Goal: Task Accomplishment & Management: Manage account settings

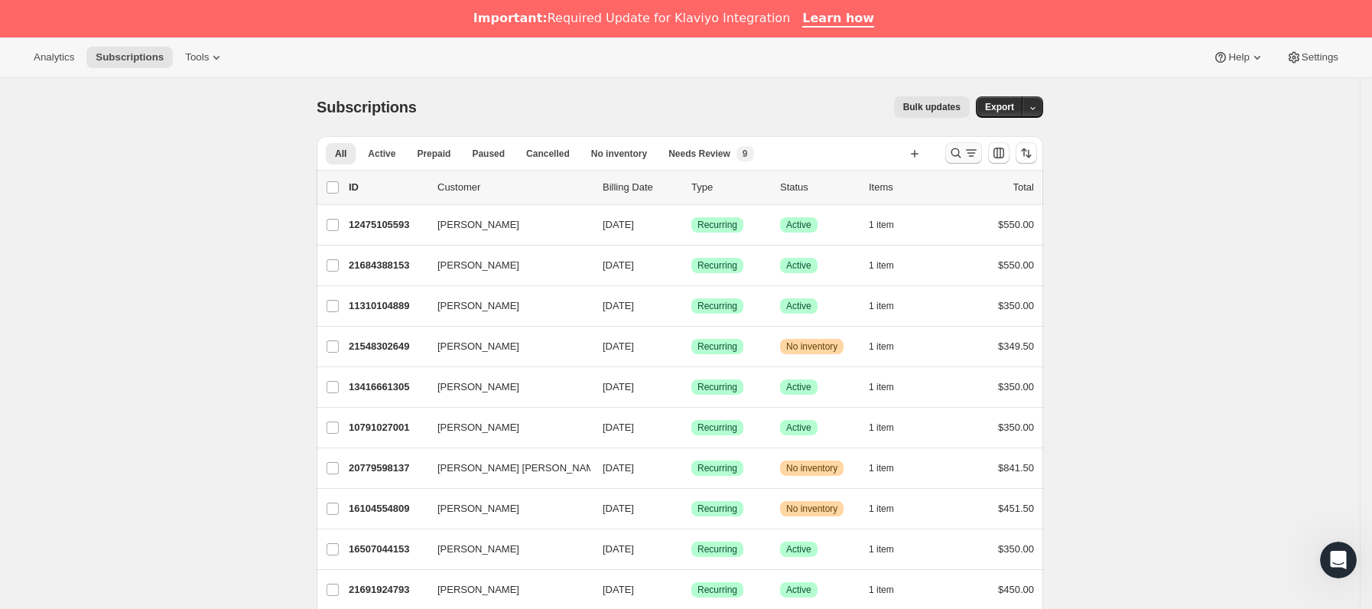
click at [973, 146] on icon "Buscar y filtrar resultados" at bounding box center [971, 152] width 15 height 15
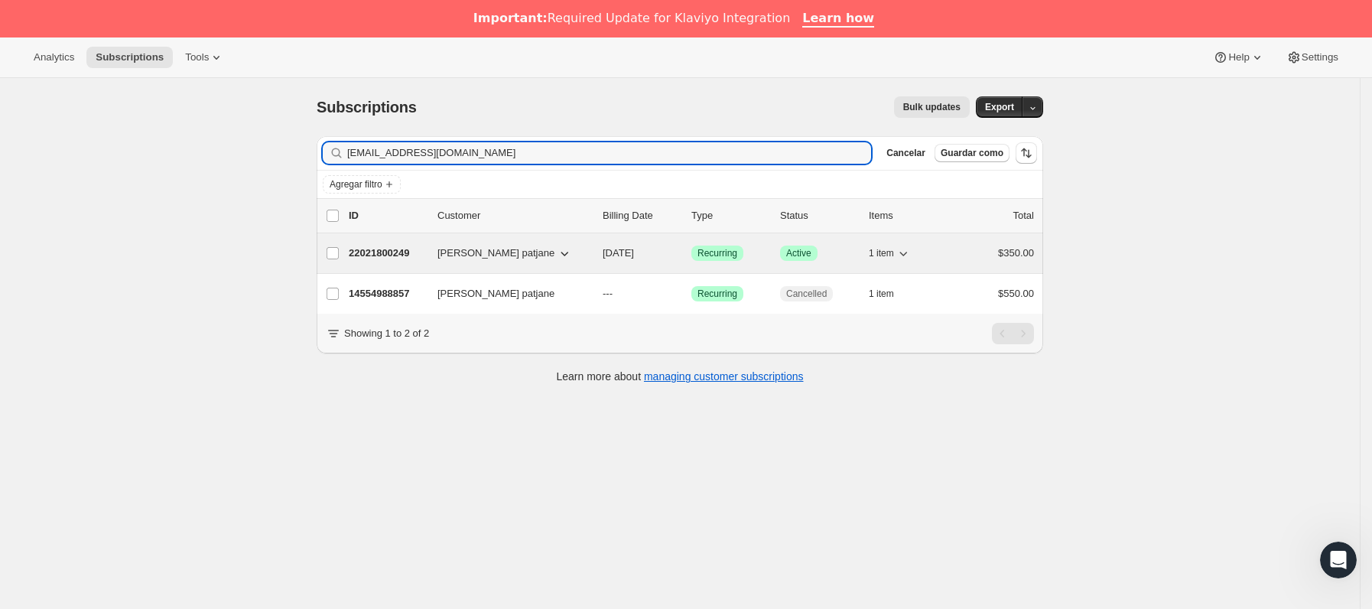
type input "[EMAIL_ADDRESS][DOMAIN_NAME]"
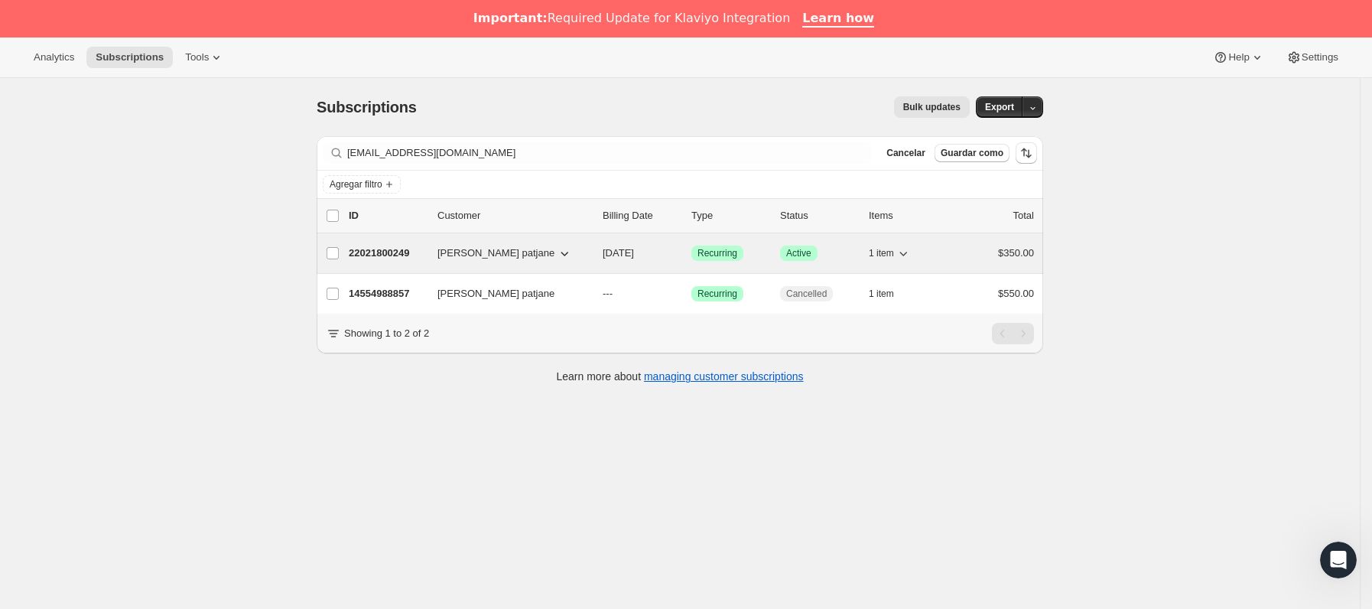
click at [407, 264] on div "22021800249 [PERSON_NAME] patjane [DATE] Logrado Recurring Logrado Active 1 ite…" at bounding box center [691, 252] width 685 height 21
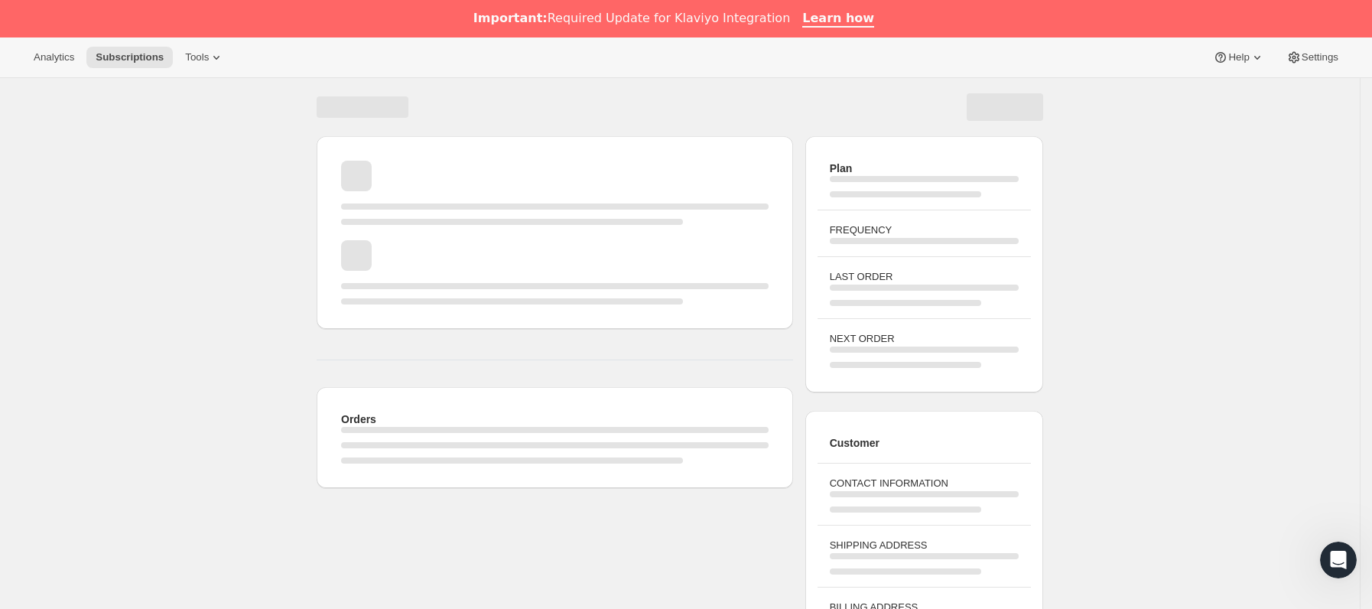
click at [432, 254] on div "Cargando página" at bounding box center [555, 272] width 428 height 64
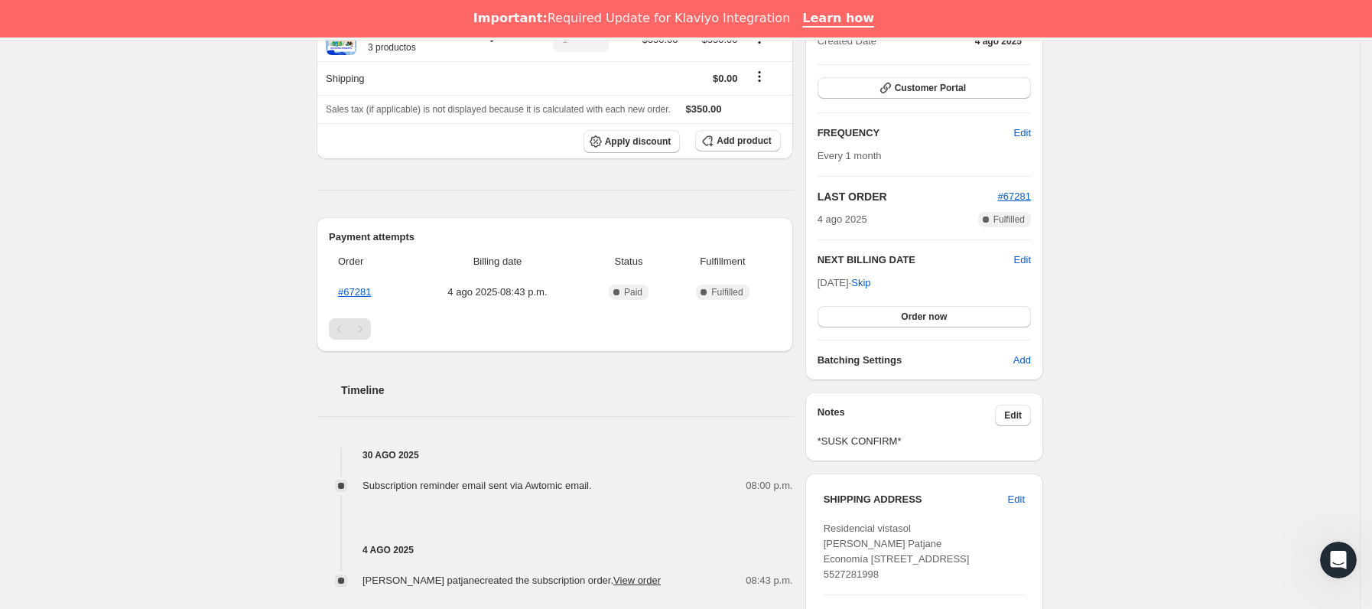
scroll to position [344, 0]
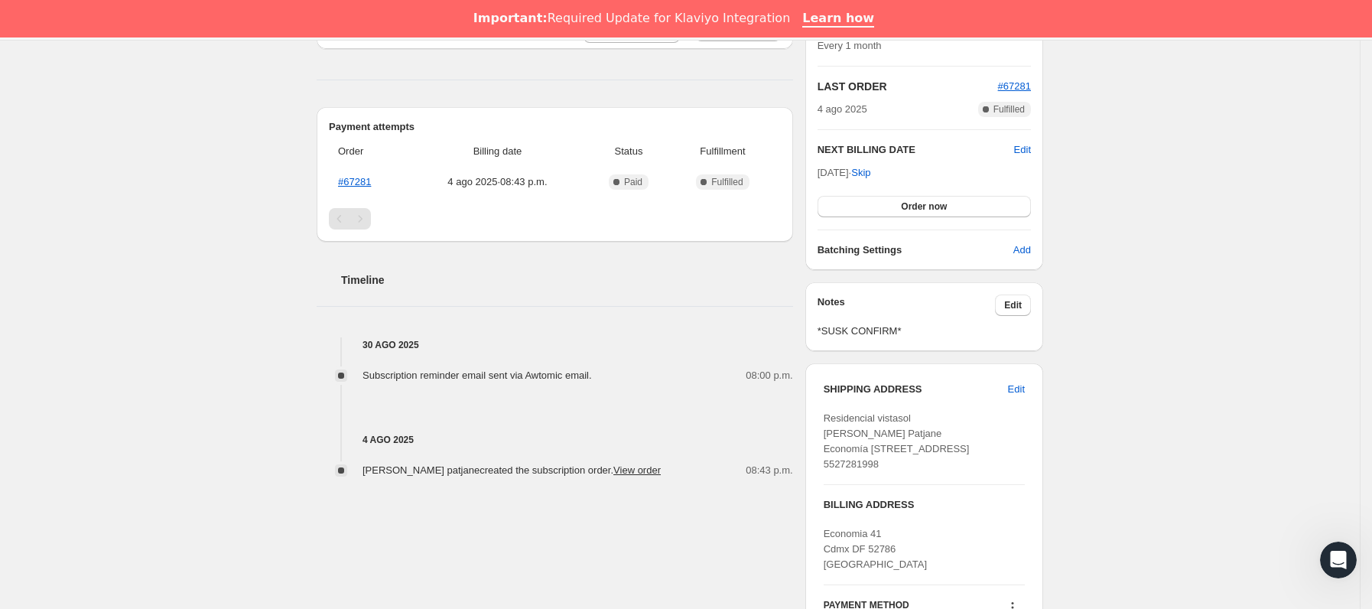
click at [884, 470] on span "Residencial vistasol [PERSON_NAME] Patjane Economía [STREET_ADDRESS] 5527281998" at bounding box center [897, 440] width 146 height 57
copy span "52786"
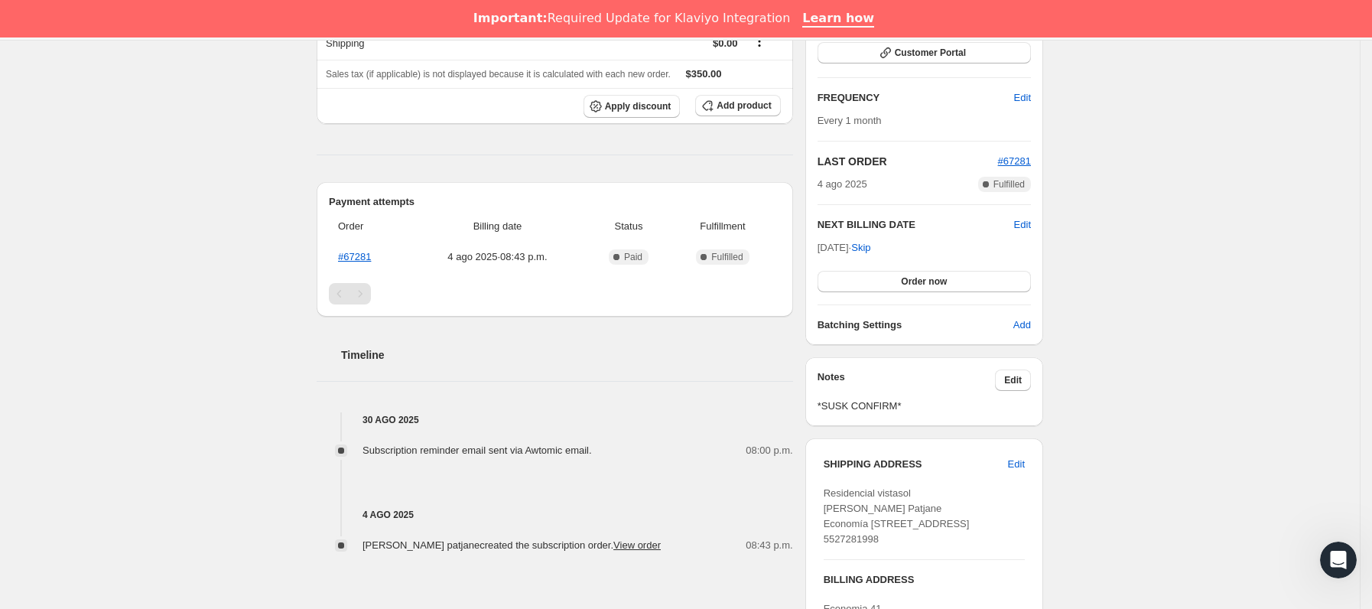
scroll to position [0, 0]
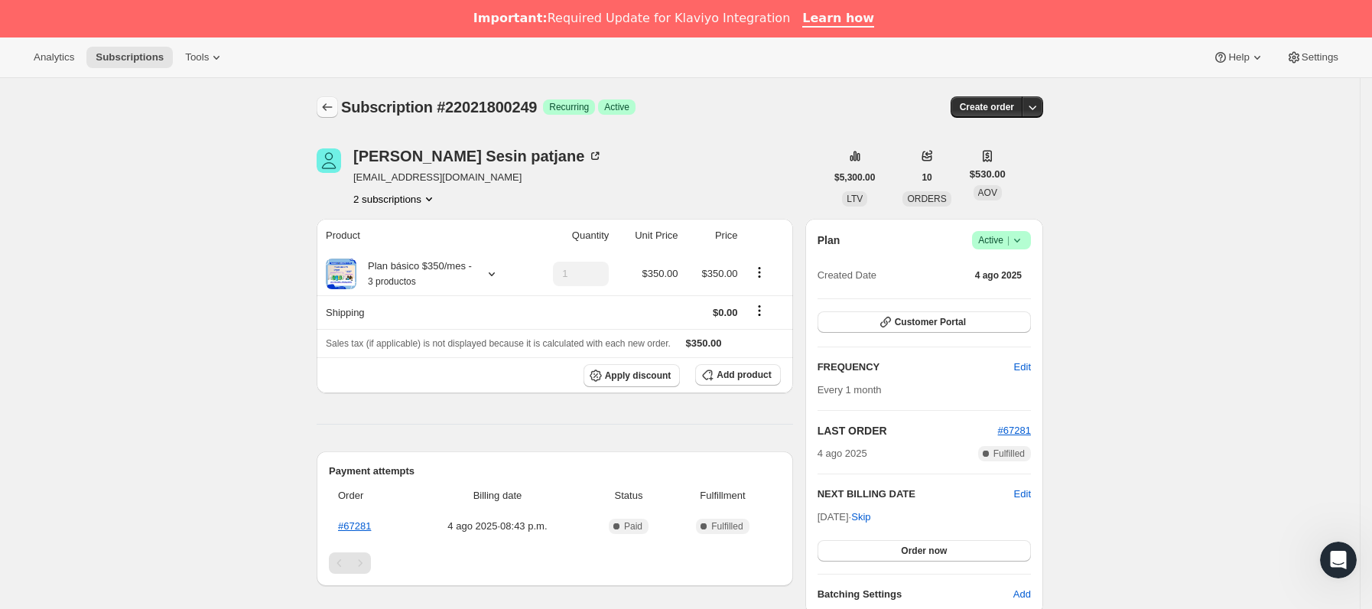
click at [330, 107] on icon "Subscriptions" at bounding box center [327, 106] width 15 height 15
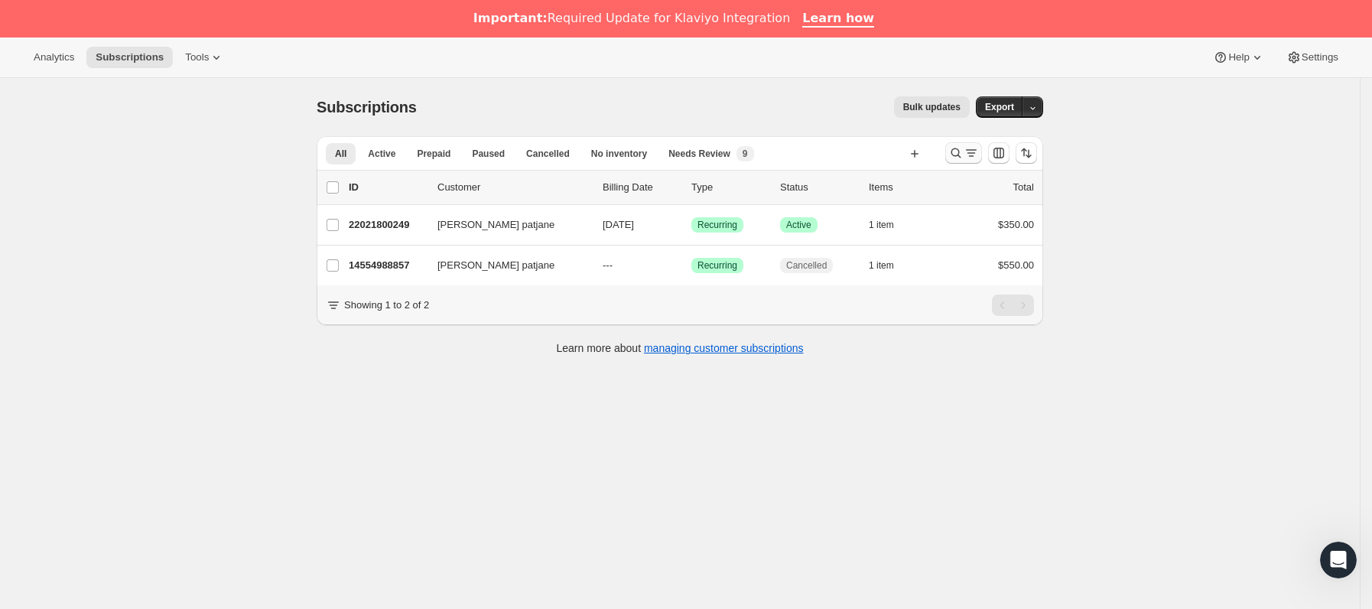
click at [957, 161] on button "Buscar y filtrar resultados" at bounding box center [963, 152] width 37 height 21
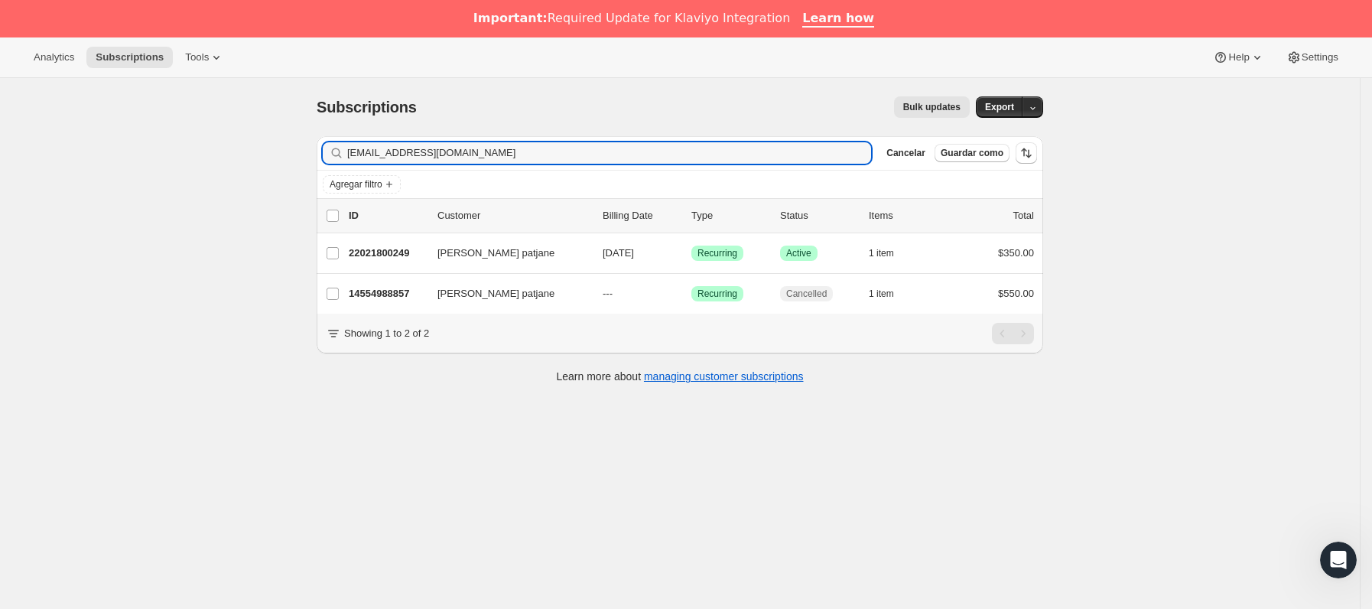
drag, startPoint x: 579, startPoint y: 158, endPoint x: 198, endPoint y: 158, distance: 380.9
click at [198, 158] on div "Subscriptions. Esta página está lista Subscriptions Bulk updates Más acciones B…" at bounding box center [680, 382] width 1360 height 609
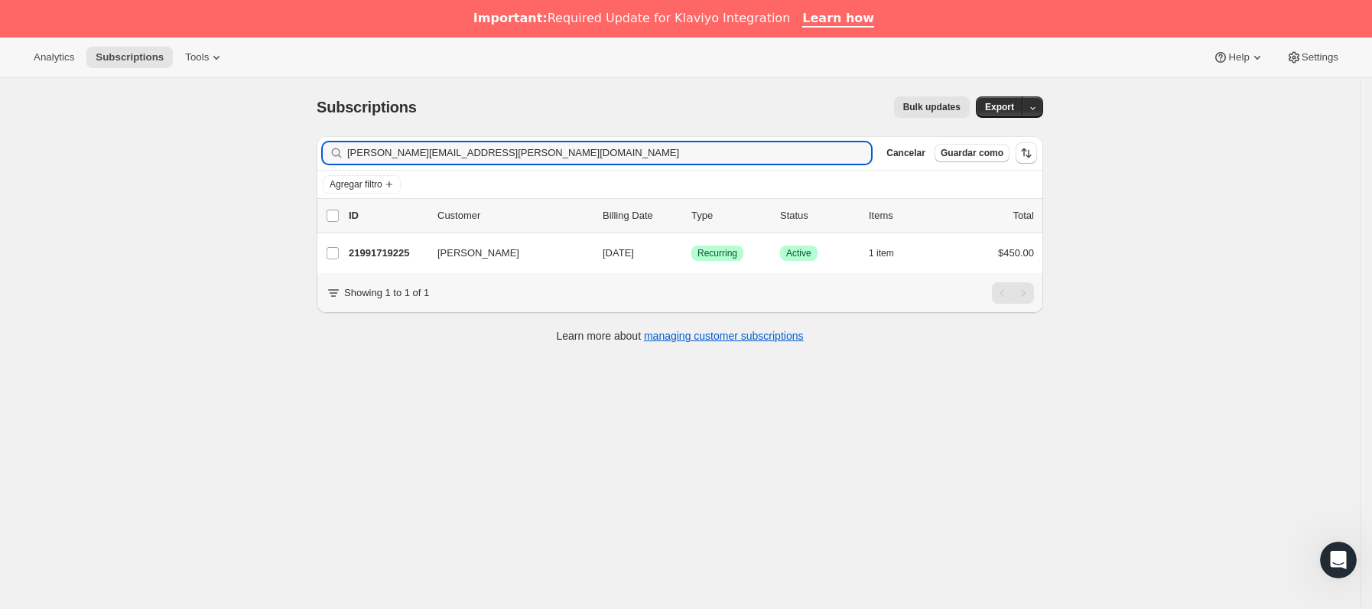
type input "[PERSON_NAME][EMAIL_ADDRESS][PERSON_NAME][DOMAIN_NAME]"
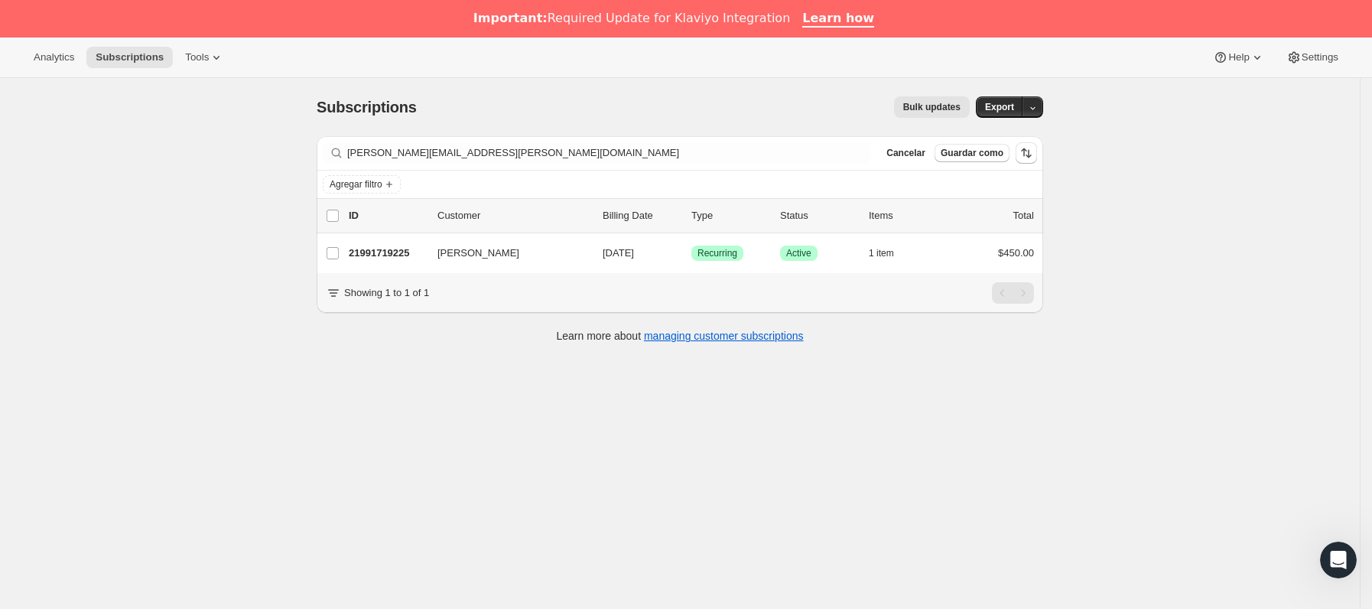
click at [415, 261] on p "21991719225" at bounding box center [387, 253] width 76 height 15
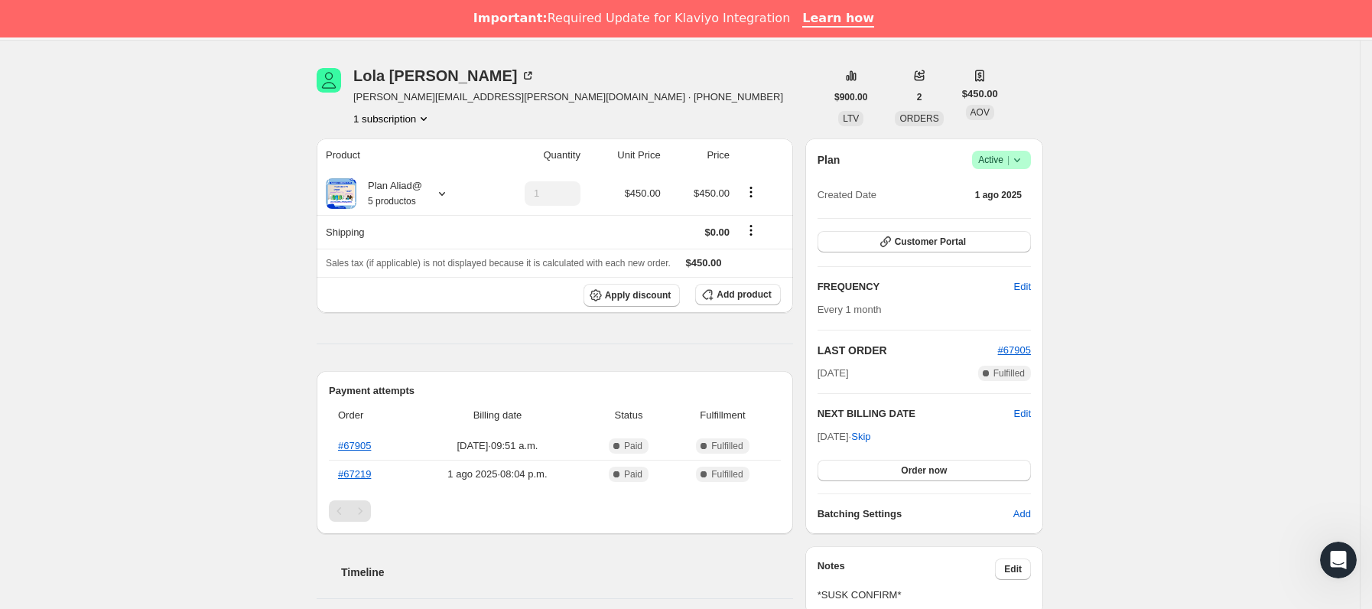
scroll to position [115, 0]
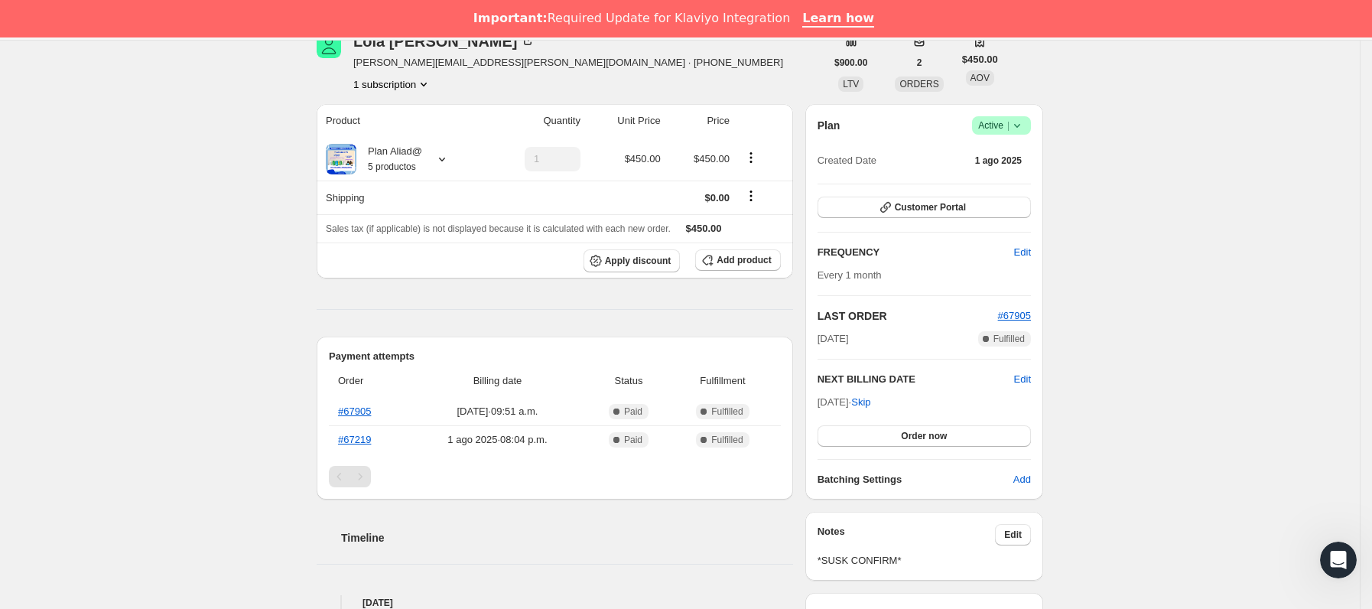
click at [1020, 126] on icon at bounding box center [1017, 126] width 6 height 4
click at [1026, 177] on span "Cancel subscription" at bounding box center [1008, 181] width 86 height 11
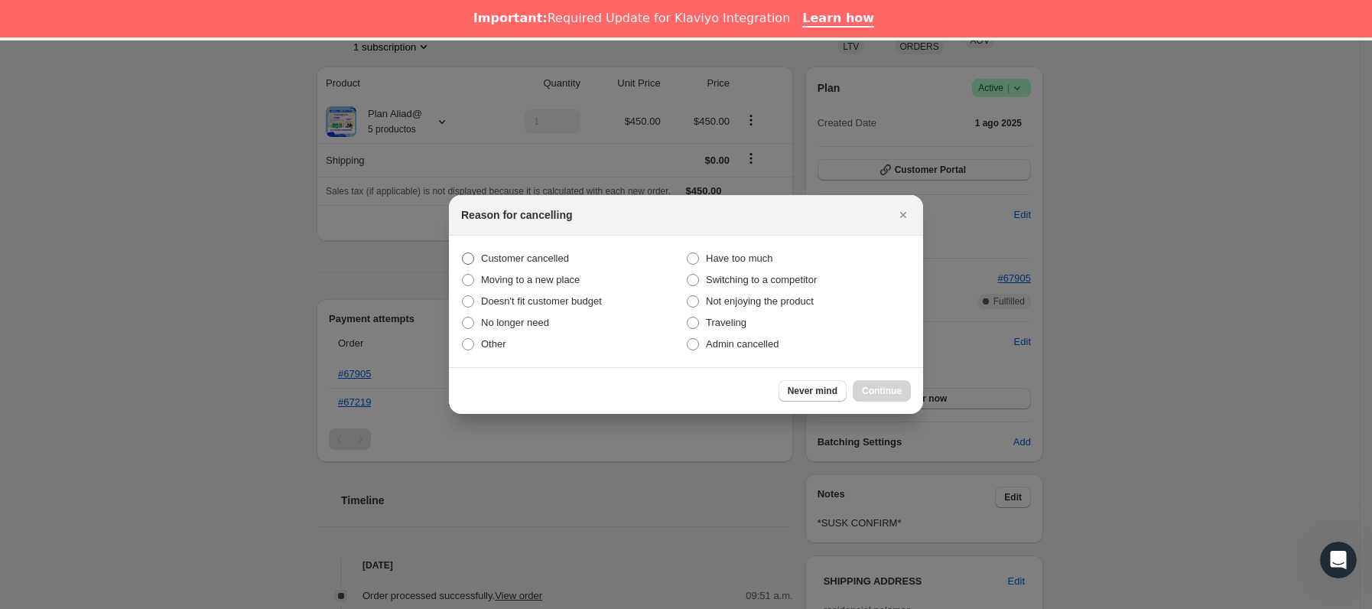
click at [498, 263] on span "Customer cancelled" at bounding box center [525, 257] width 88 height 11
click at [463, 253] on input "Customer cancelled" at bounding box center [462, 252] width 1 height 1
radio input "true"
click at [881, 388] on span "Continue" at bounding box center [882, 391] width 40 height 12
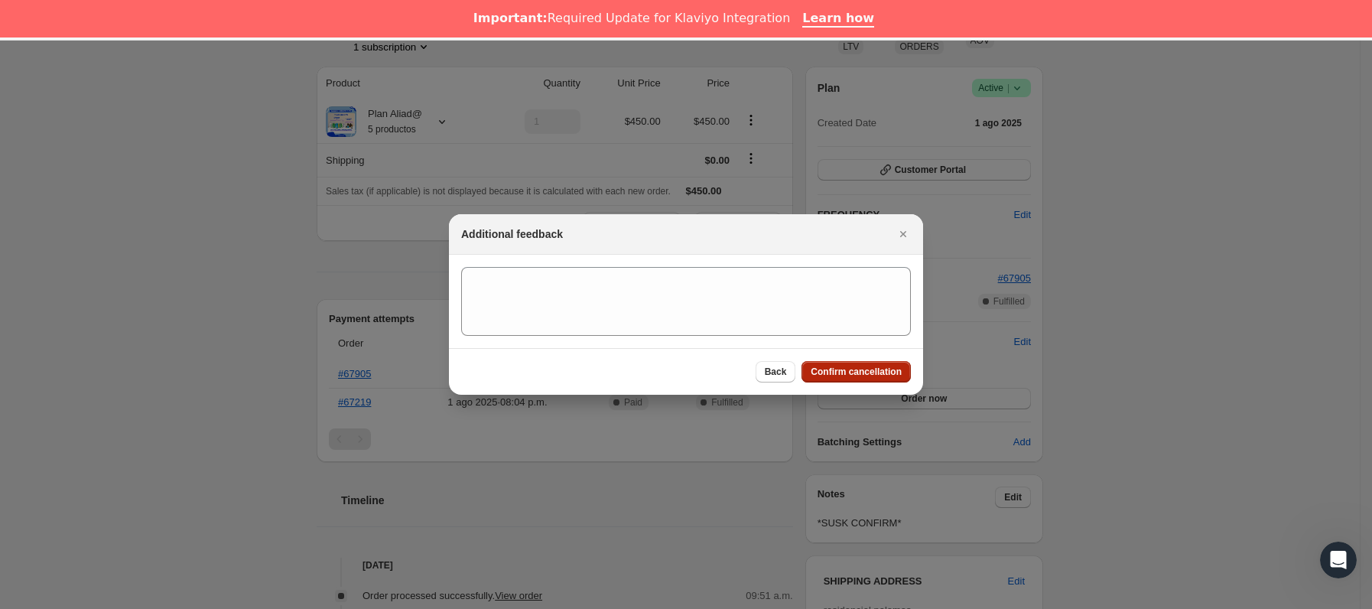
click at [875, 373] on span "Confirm cancellation" at bounding box center [856, 372] width 91 height 12
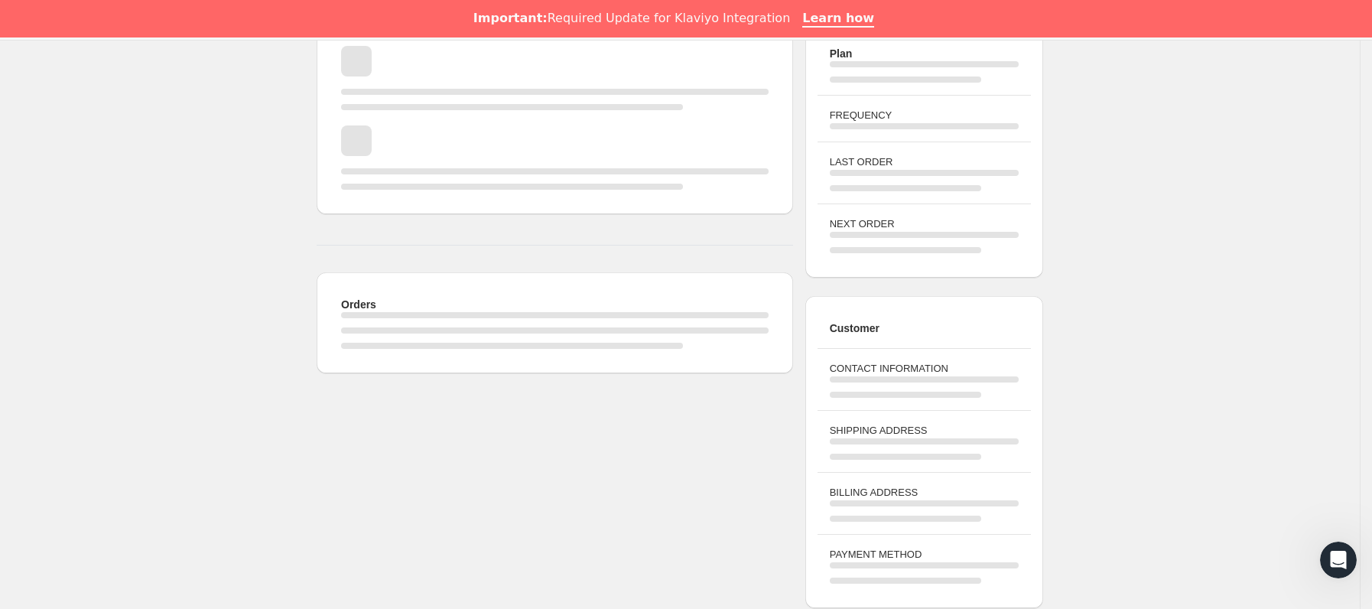
click at [1022, 311] on div "Customer" at bounding box center [924, 328] width 213 height 40
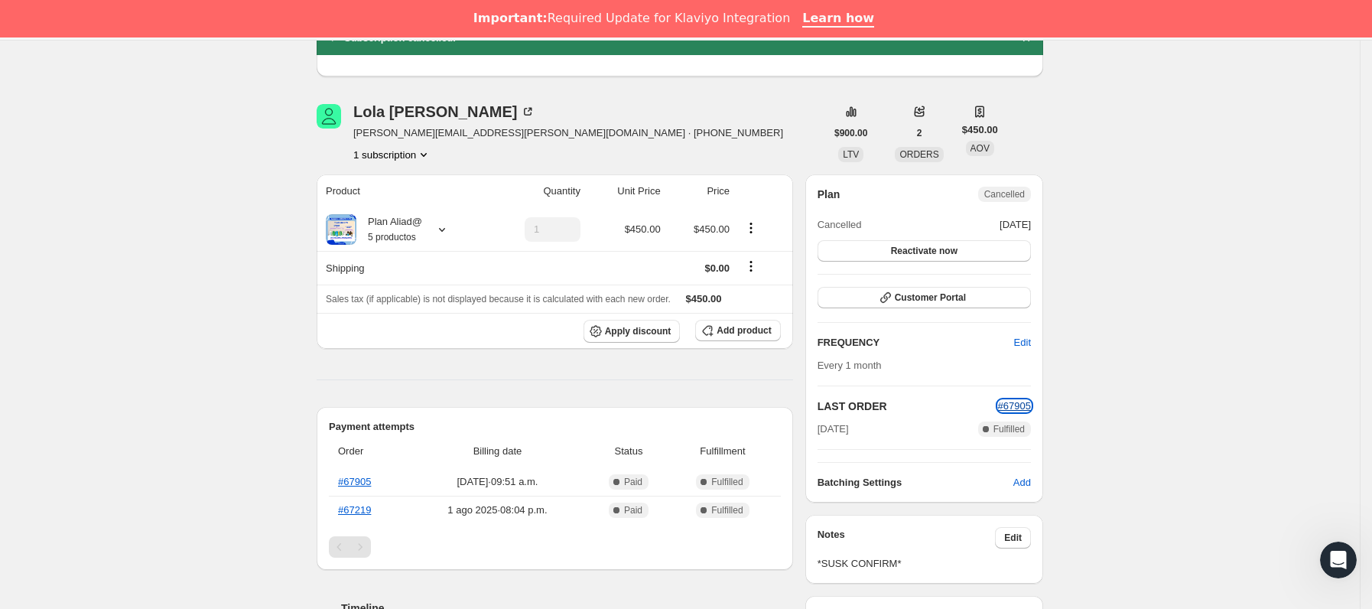
click at [1026, 408] on span "#67905" at bounding box center [1014, 405] width 33 height 11
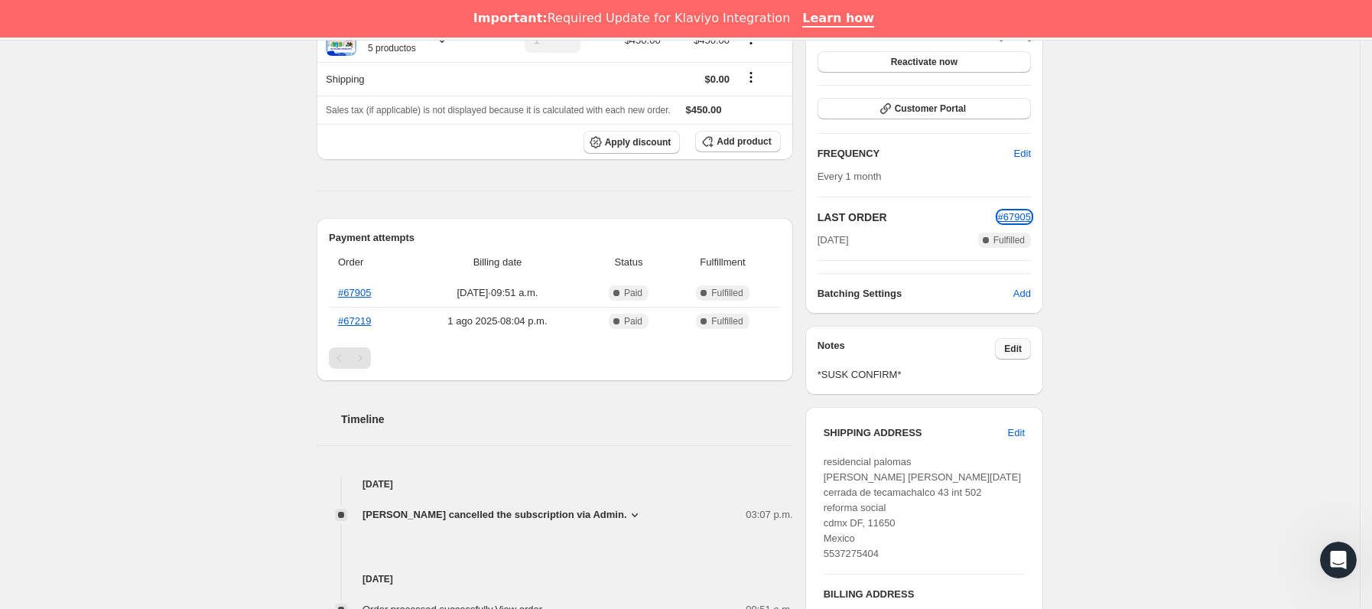
scroll to position [344, 0]
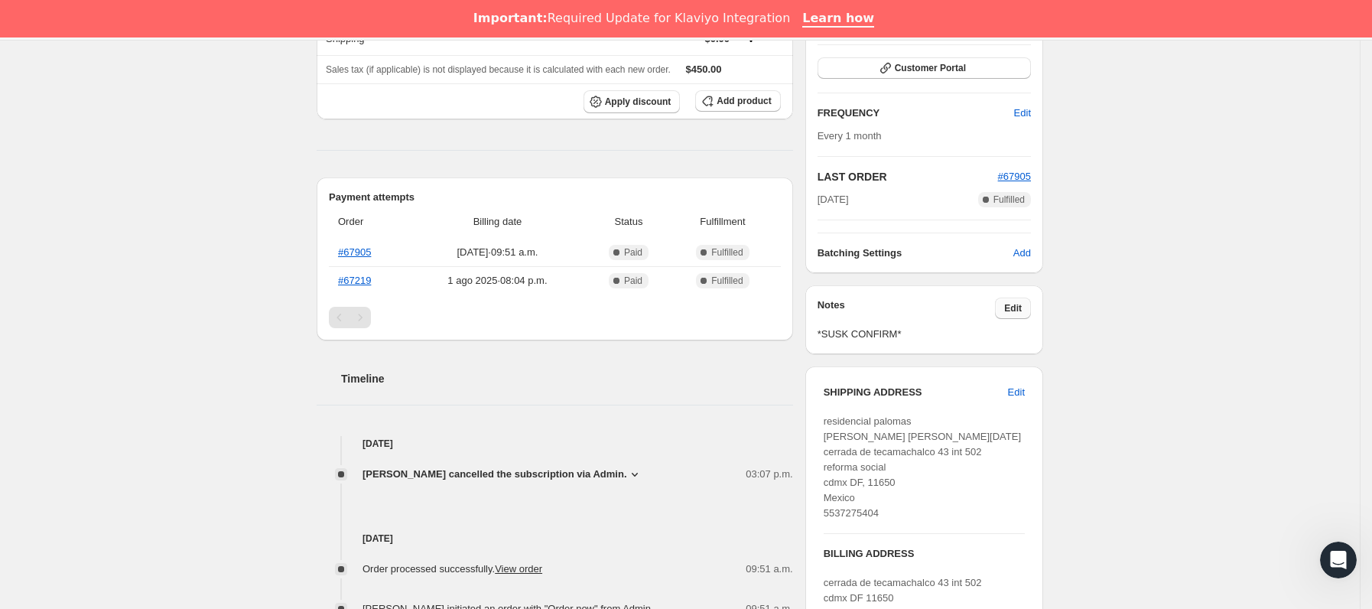
click at [1026, 324] on div "Notes Edit *SUSK CONFIRM*" at bounding box center [924, 320] width 213 height 44
click at [1026, 318] on button "Edit" at bounding box center [1013, 308] width 36 height 21
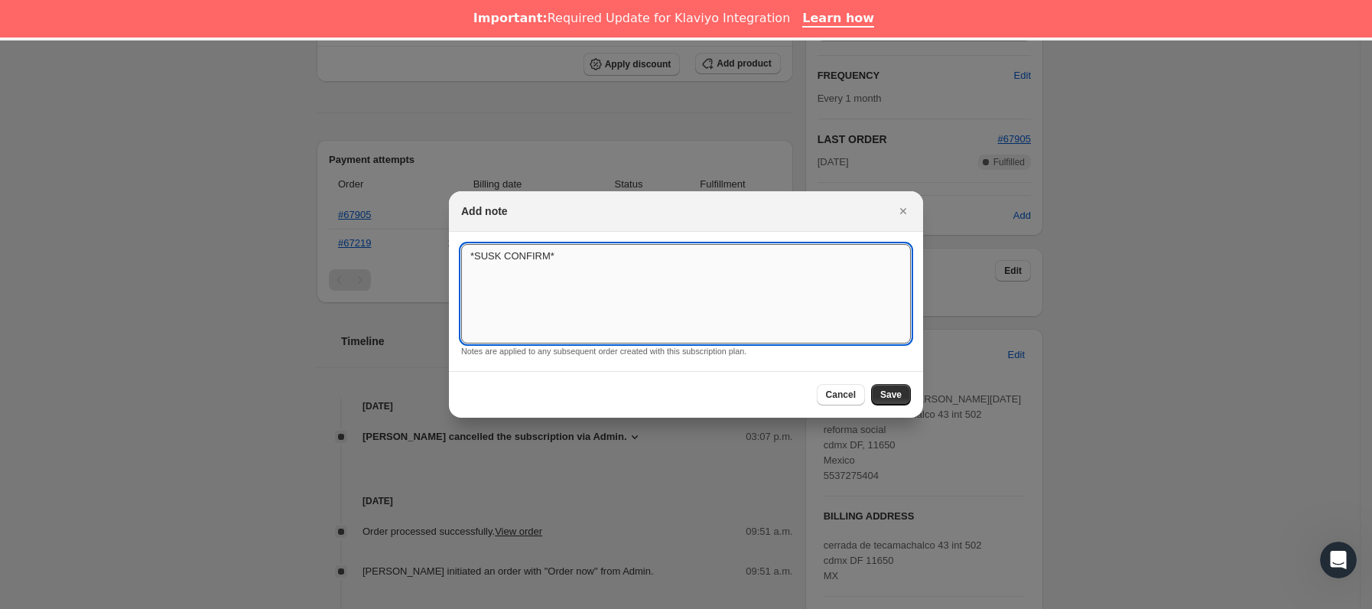
click at [730, 291] on textarea "*SUSK CONFIRM*" at bounding box center [686, 293] width 450 height 99
type textarea "*SUSK CONFIRM* no indica"
click at [886, 394] on span "Save" at bounding box center [890, 395] width 21 height 12
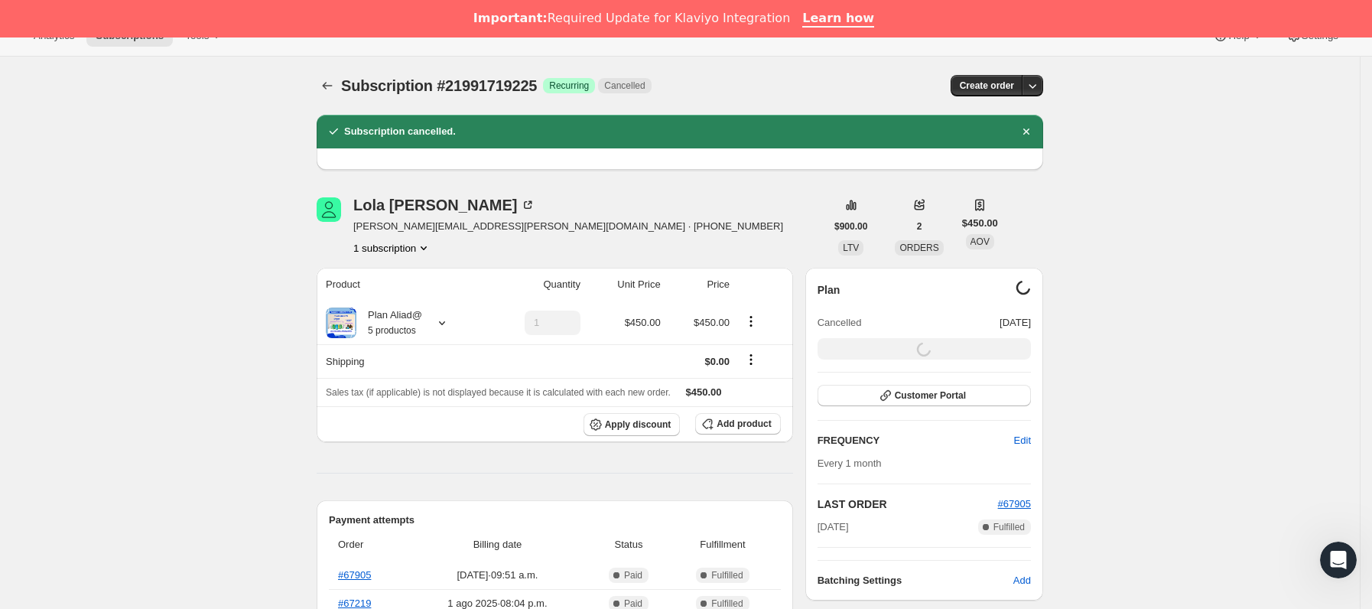
scroll to position [0, 0]
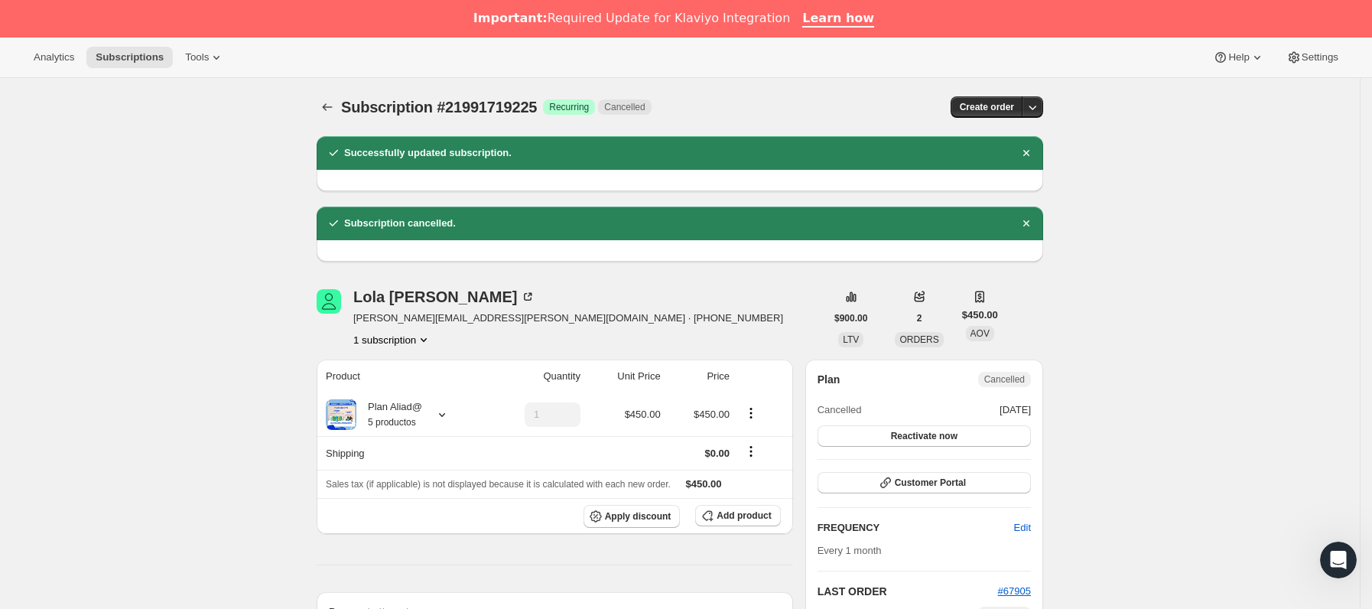
click at [328, 106] on icon "Subscriptions" at bounding box center [327, 106] width 15 height 15
